Goal: Information Seeking & Learning: Check status

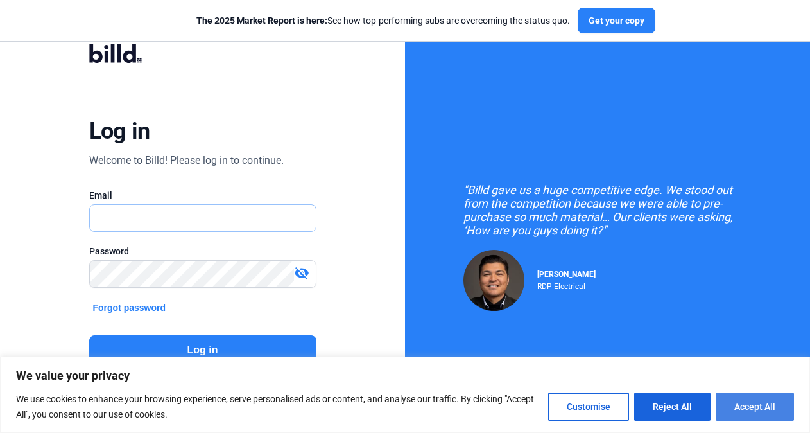
type input "[PERSON_NAME][EMAIL_ADDRESS][DOMAIN_NAME]"
click at [753, 408] on button "Accept All" at bounding box center [755, 406] width 78 height 28
checkbox input "true"
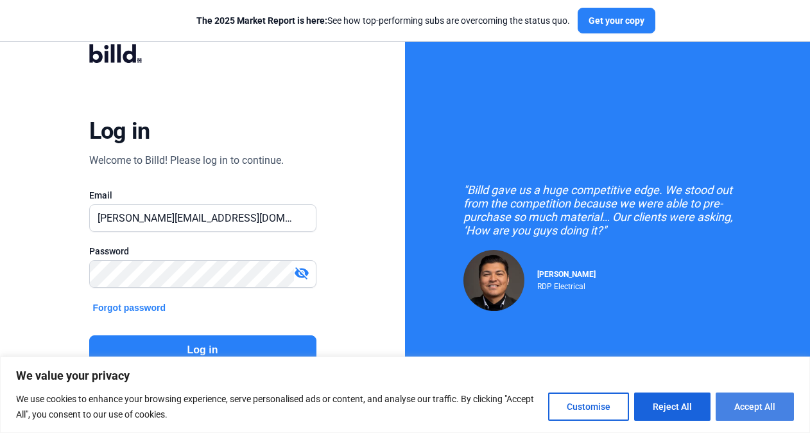
checkbox input "true"
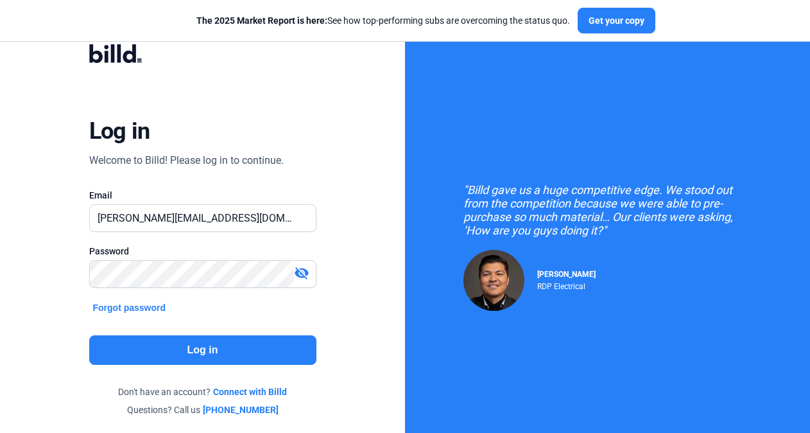
click at [211, 347] on button "Log in" at bounding box center [202, 350] width 227 height 30
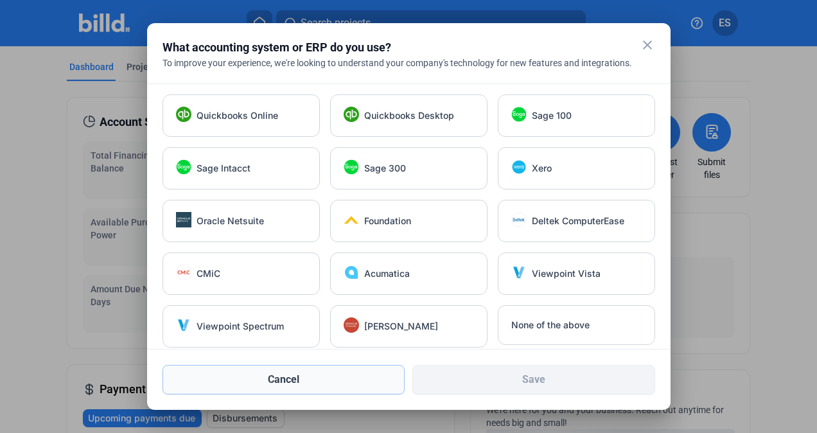
click at [290, 381] on button "Cancel" at bounding box center [283, 380] width 243 height 30
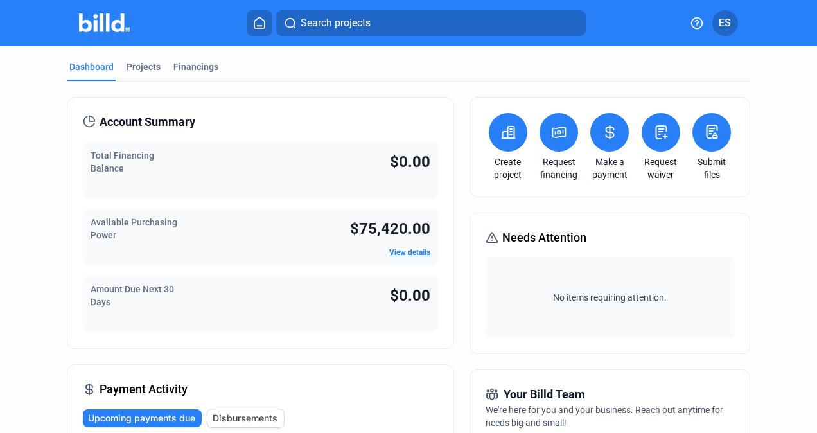
click at [402, 252] on link "View details" at bounding box center [409, 252] width 41 height 9
